Goal: Task Accomplishment & Management: Use online tool/utility

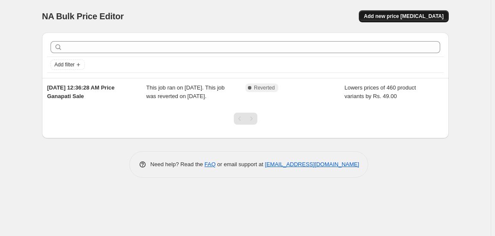
click at [422, 14] on span "Add new price change job" at bounding box center [404, 16] width 80 height 7
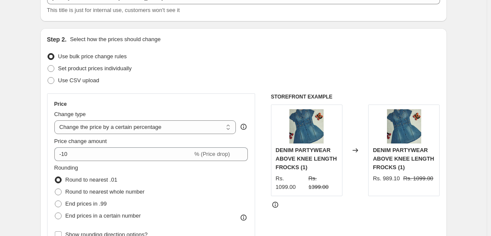
scroll to position [77, 0]
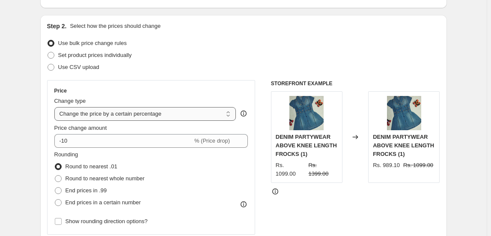
click at [209, 113] on select "Change the price to a certain amount Change the price by a certain amount Chang…" at bounding box center [145, 114] width 182 height 14
select select "by"
click at [56, 107] on select "Change the price to a certain amount Change the price by a certain amount Chang…" at bounding box center [145, 114] width 182 height 14
type input "-10.00"
click at [161, 113] on select "Change the price to a certain amount Change the price by a certain amount Chang…" at bounding box center [145, 114] width 182 height 14
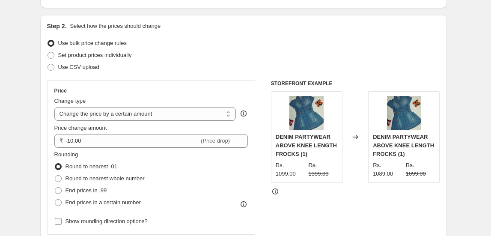
select select "margin"
type input "50"
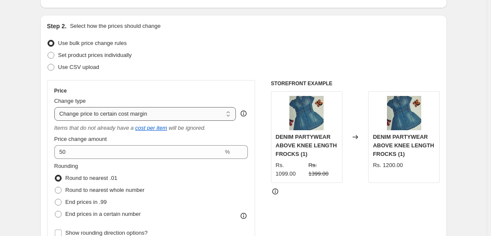
click at [169, 114] on select "Change the price to a certain amount Change the price by a certain amount Chang…" at bounding box center [145, 114] width 182 height 14
select select "bcap"
click at [56, 107] on select "Change the price to a certain amount Change the price by a certain amount Chang…" at bounding box center [145, 114] width 182 height 14
type input "-12.00"
click at [154, 130] on icon "compare at price" at bounding box center [156, 128] width 42 height 6
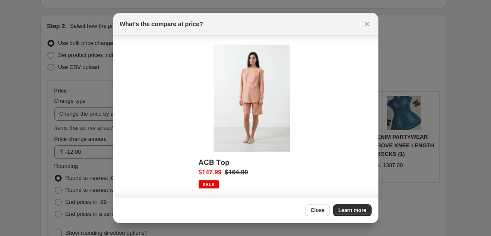
scroll to position [24, 0]
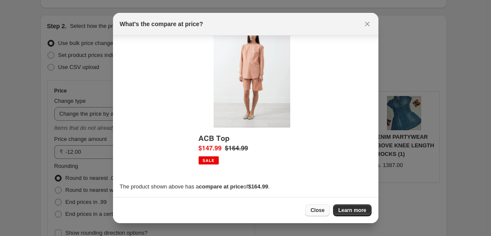
click at [315, 210] on span "Close" at bounding box center [317, 210] width 14 height 7
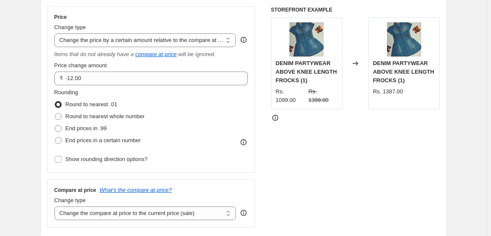
scroll to position [155, 0]
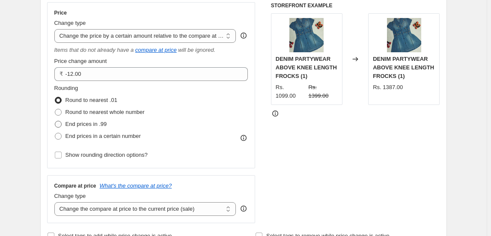
click at [60, 123] on span at bounding box center [58, 124] width 7 height 7
click at [55, 121] on input "End prices in .99" at bounding box center [55, 121] width 0 height 0
radio input "true"
click at [190, 37] on select "Change the price to a certain amount Change the price by a certain amount Chang…" at bounding box center [145, 36] width 182 height 14
select select "by"
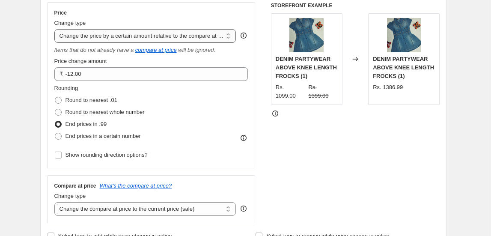
click at [56, 29] on select "Change the price to a certain amount Change the price by a certain amount Chang…" at bounding box center [145, 36] width 182 height 14
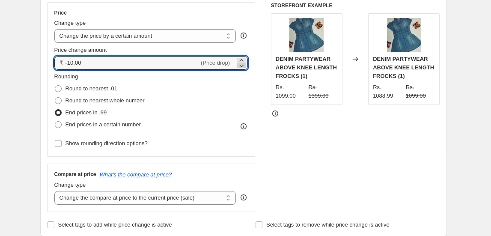
click at [244, 65] on icon at bounding box center [242, 66] width 4 height 3
click at [244, 58] on icon at bounding box center [241, 60] width 9 height 9
click at [246, 66] on icon at bounding box center [241, 65] width 9 height 9
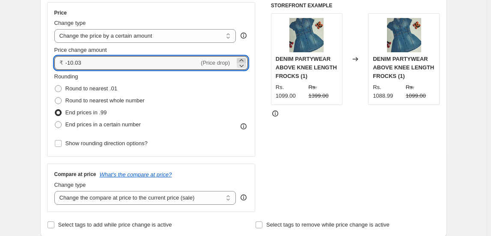
click at [245, 59] on icon at bounding box center [241, 60] width 9 height 9
drag, startPoint x: 83, startPoint y: 61, endPoint x: 54, endPoint y: 60, distance: 29.6
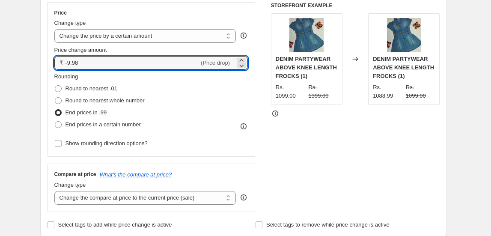
click at [54, 60] on div "Price Change type Change the price to a certain amount Change the price by a ce…" at bounding box center [151, 79] width 208 height 155
type input "99.00"
click at [332, 162] on div "STOREFRONT EXAMPLE DENIM PARTYWEAR ABOVE KNEE LENGTH FROCKS (1) Rs. 1099.00 Rs.…" at bounding box center [355, 107] width 169 height 210
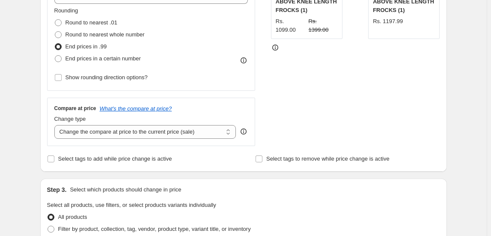
scroll to position [233, 0]
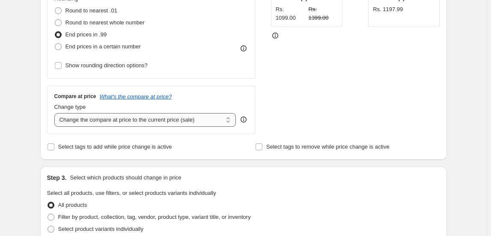
click at [216, 121] on select "Change the compare at price to the current price (sale) Change the compare at p…" at bounding box center [145, 120] width 182 height 14
select select "by"
click at [56, 113] on select "Change the compare at price to the current price (sale) Change the compare at p…" at bounding box center [145, 120] width 182 height 14
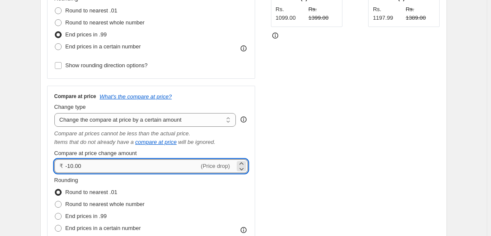
click at [86, 168] on input "-10.00" at bounding box center [132, 166] width 134 height 14
drag, startPoint x: 89, startPoint y: 165, endPoint x: 17, endPoint y: 169, distance: 71.6
type input "199.00"
click at [59, 215] on span at bounding box center [58, 216] width 7 height 7
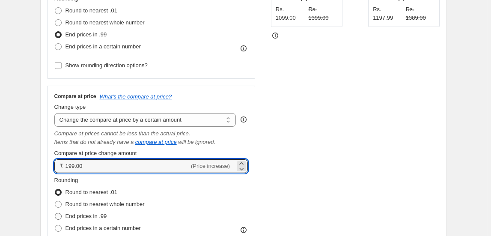
click at [55, 213] on input "End prices in .99" at bounding box center [55, 213] width 0 height 0
radio input "true"
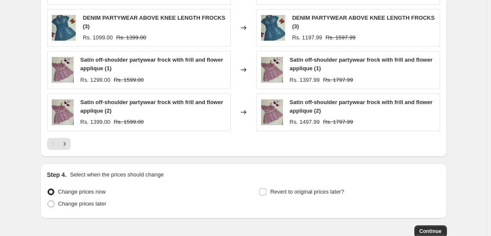
scroll to position [739, 0]
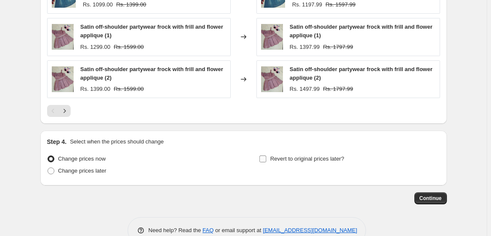
click at [266, 157] on input "Revert to original prices later?" at bounding box center [262, 158] width 7 height 7
checkbox input "true"
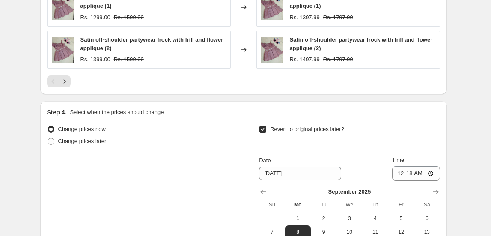
scroll to position [817, 0]
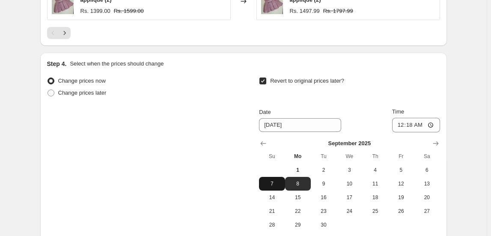
click at [273, 183] on span "7" at bounding box center [271, 183] width 19 height 7
type input "9/7/2025"
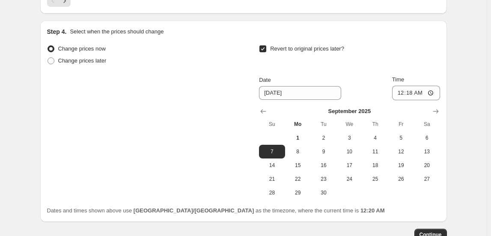
scroll to position [904, 0]
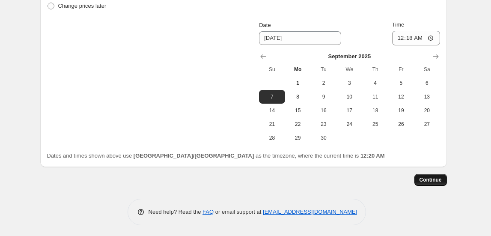
click at [432, 179] on span "Continue" at bounding box center [430, 179] width 22 height 7
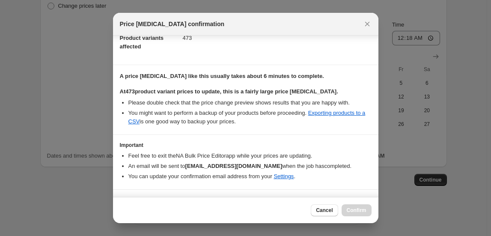
scroll to position [126, 0]
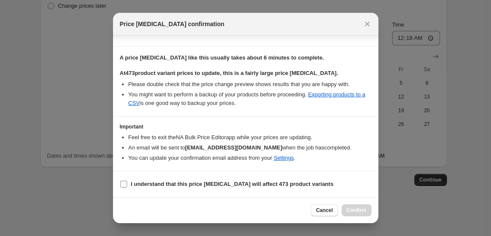
click at [123, 185] on input "I understand that this price change job will affect 473 product variants" at bounding box center [123, 184] width 7 height 7
checkbox input "true"
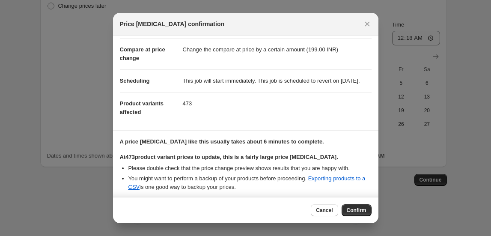
scroll to position [0, 0]
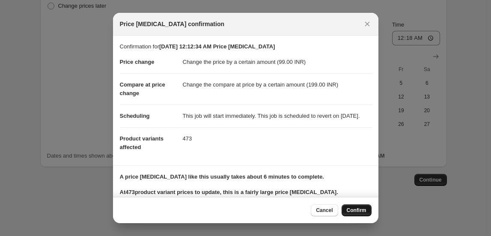
click at [358, 213] on span "Confirm" at bounding box center [357, 210] width 20 height 7
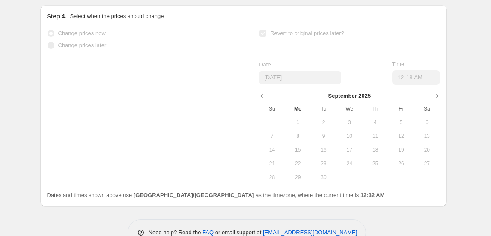
scroll to position [927, 0]
click at [437, 92] on icon "Show next month, October 2025" at bounding box center [435, 95] width 9 height 9
click at [263, 94] on icon "Show previous month, September 2025" at bounding box center [264, 95] width 6 height 4
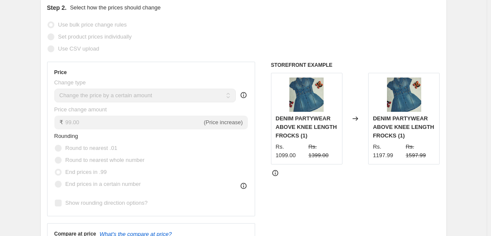
scroll to position [0, 0]
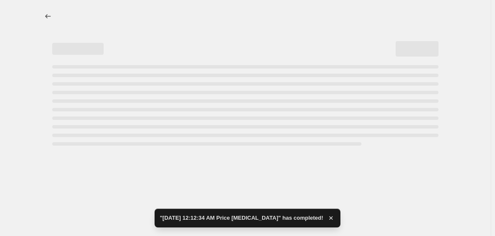
select select "by"
